Goal: Task Accomplishment & Management: Use online tool/utility

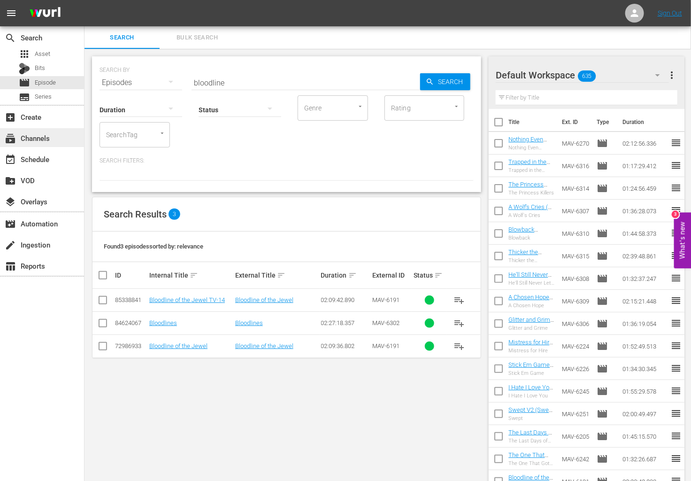
click at [54, 139] on div "subscriptions Channels" at bounding box center [42, 137] width 84 height 19
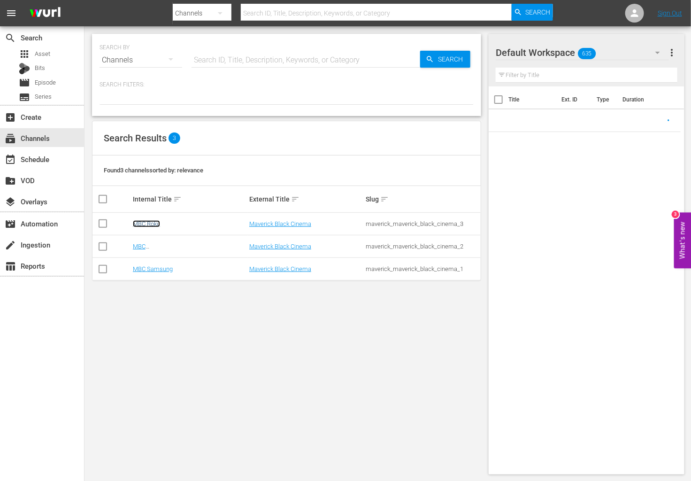
click at [159, 225] on link "MBC Roku" at bounding box center [146, 223] width 27 height 7
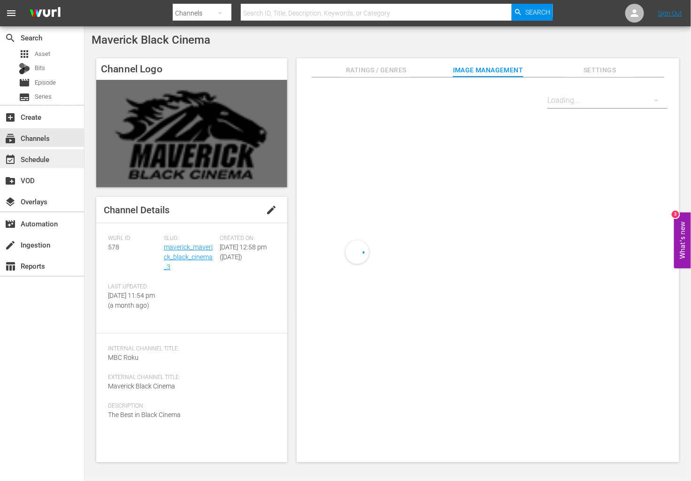
click at [46, 156] on div "event_available Schedule" at bounding box center [26, 158] width 53 height 8
